Goal: Information Seeking & Learning: Learn about a topic

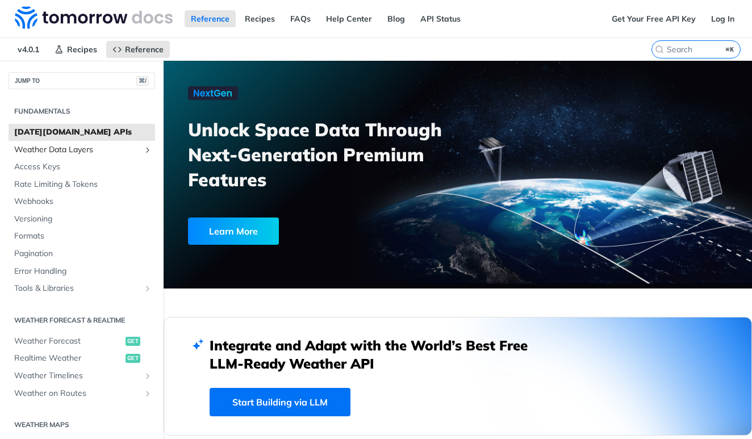
click at [36, 148] on span "Weather Data Layers" at bounding box center [77, 149] width 126 height 11
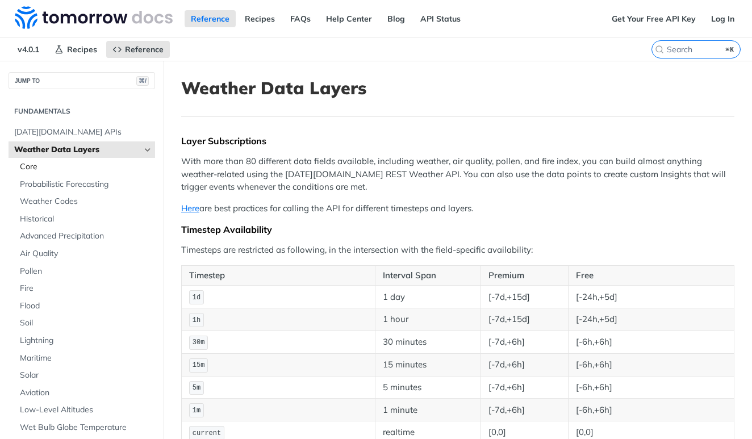
click at [32, 170] on span "Core" at bounding box center [86, 166] width 132 height 11
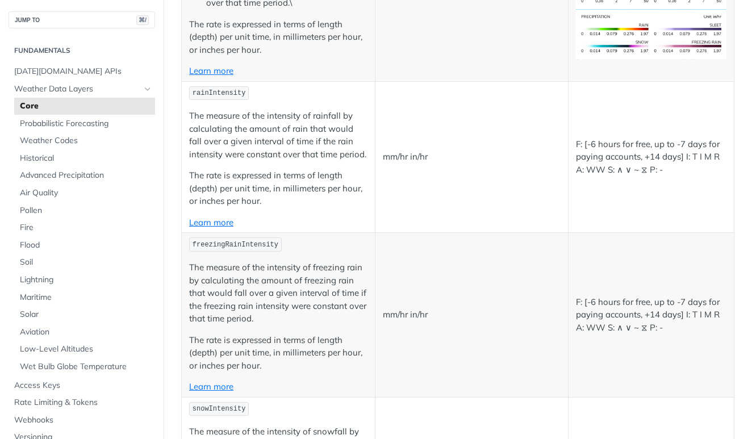
scroll to position [1209, 0]
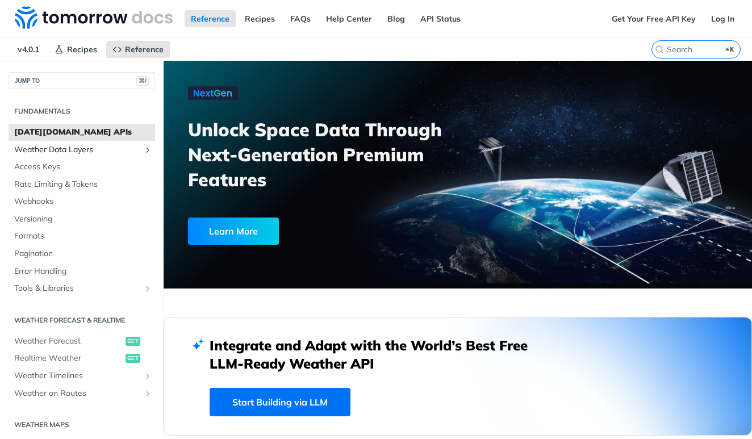
click at [44, 147] on span "Weather Data Layers" at bounding box center [77, 149] width 126 height 11
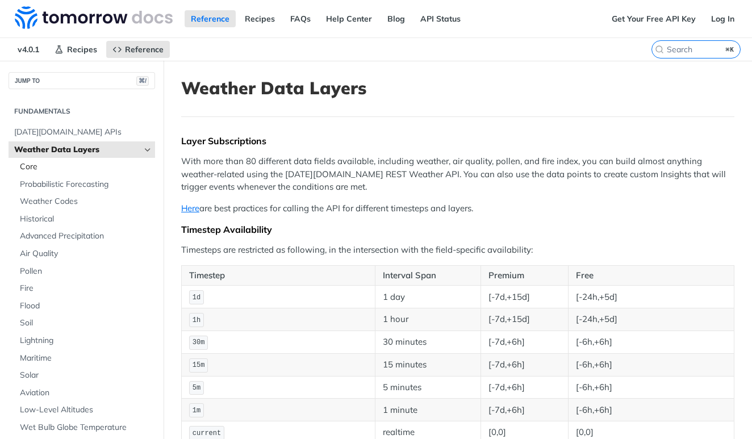
click at [43, 170] on span "Core" at bounding box center [86, 166] width 132 height 11
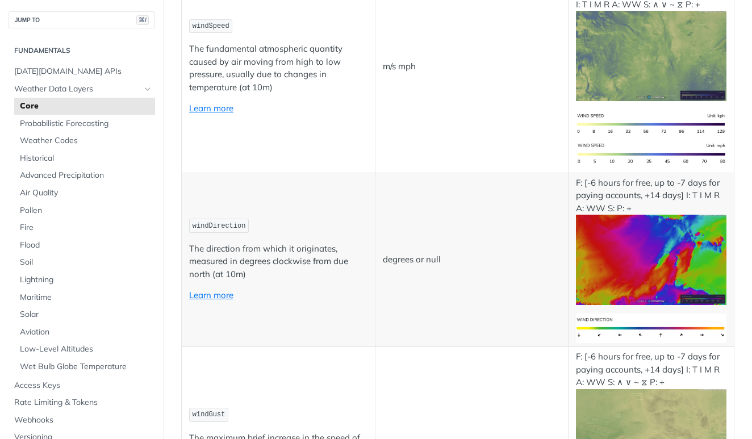
scroll to position [634, 0]
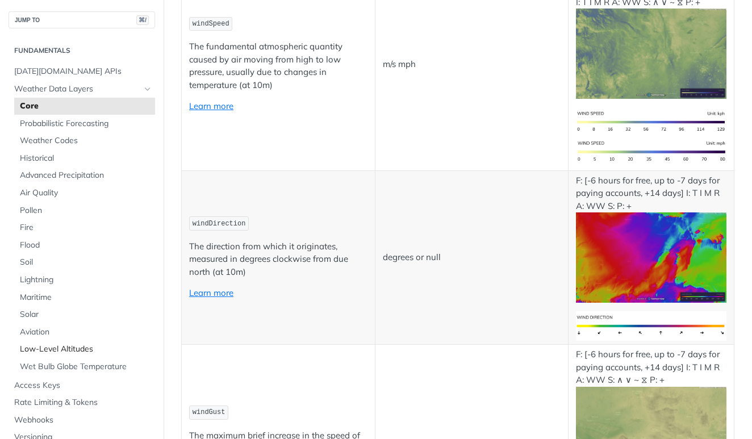
click at [88, 344] on span "Low-Level Altitudes" at bounding box center [86, 349] width 132 height 11
